Goal: Find specific page/section: Find specific page/section

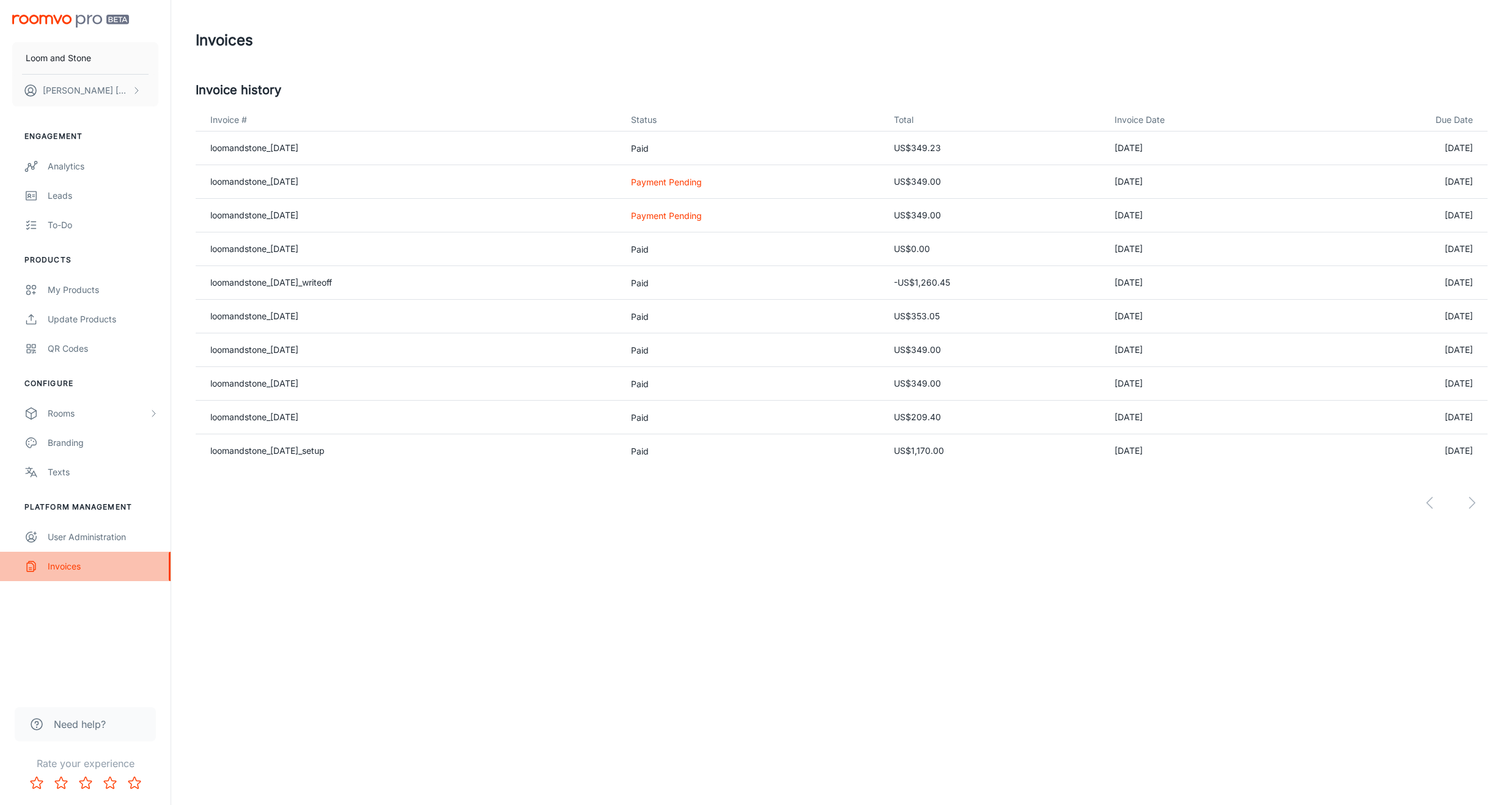
click at [62, 571] on div "Invoices" at bounding box center [103, 566] width 110 height 14
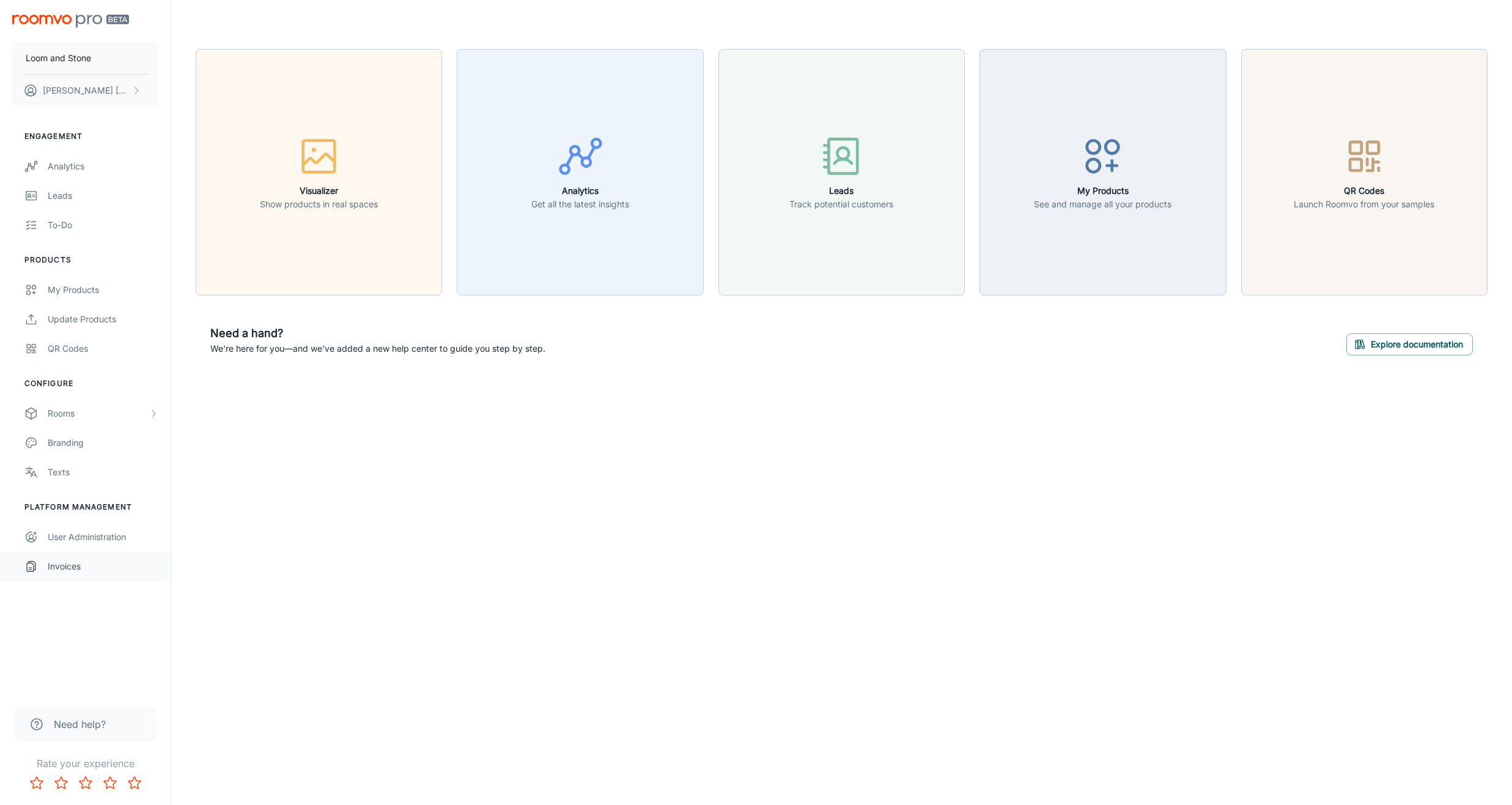
click at [53, 560] on div "Invoices" at bounding box center [103, 566] width 110 height 14
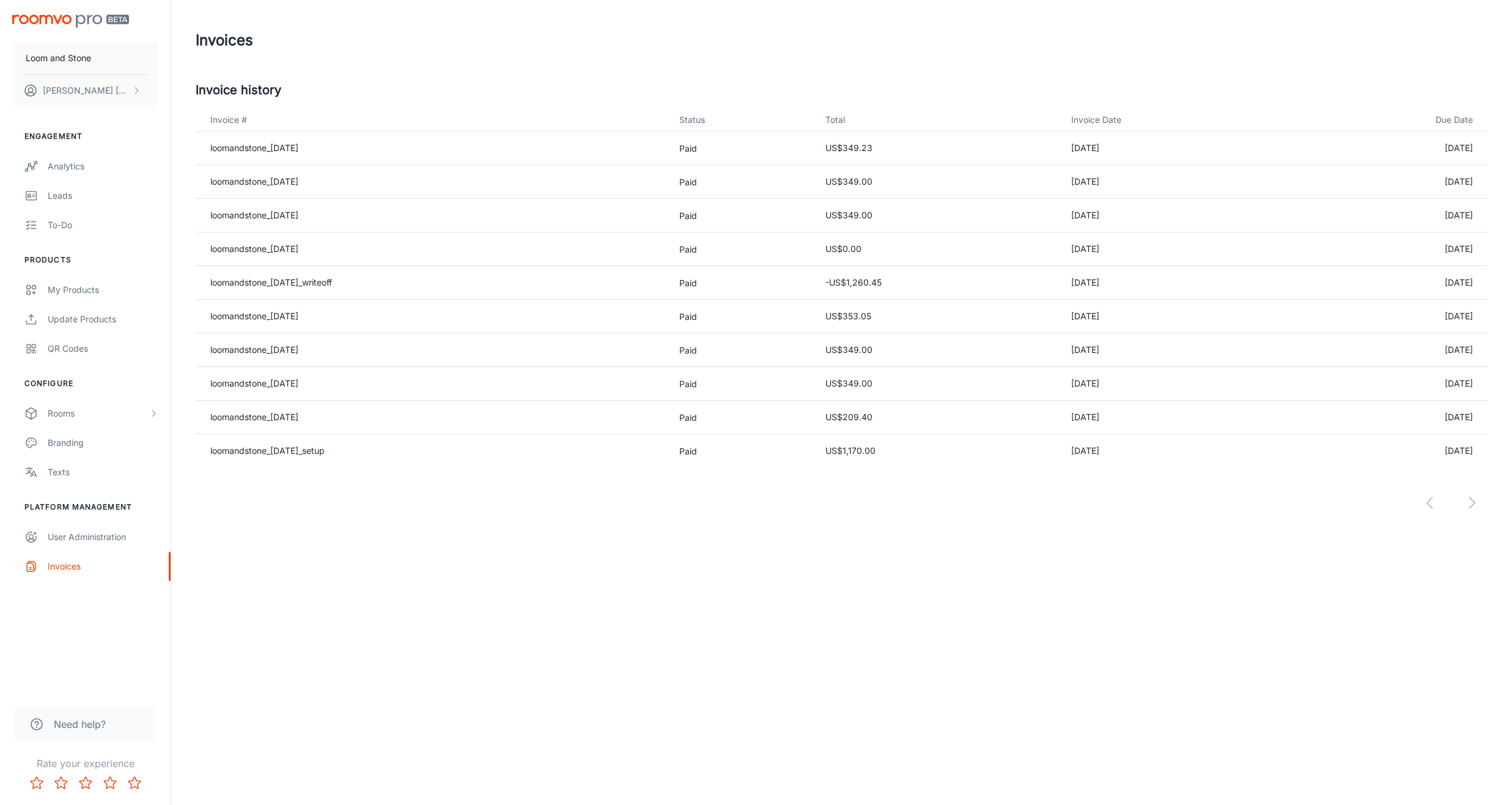
click at [1469, 503] on div at bounding box center [841, 493] width 1292 height 51
click at [1475, 504] on div at bounding box center [841, 493] width 1292 height 51
